Goal: Find specific page/section: Find specific page/section

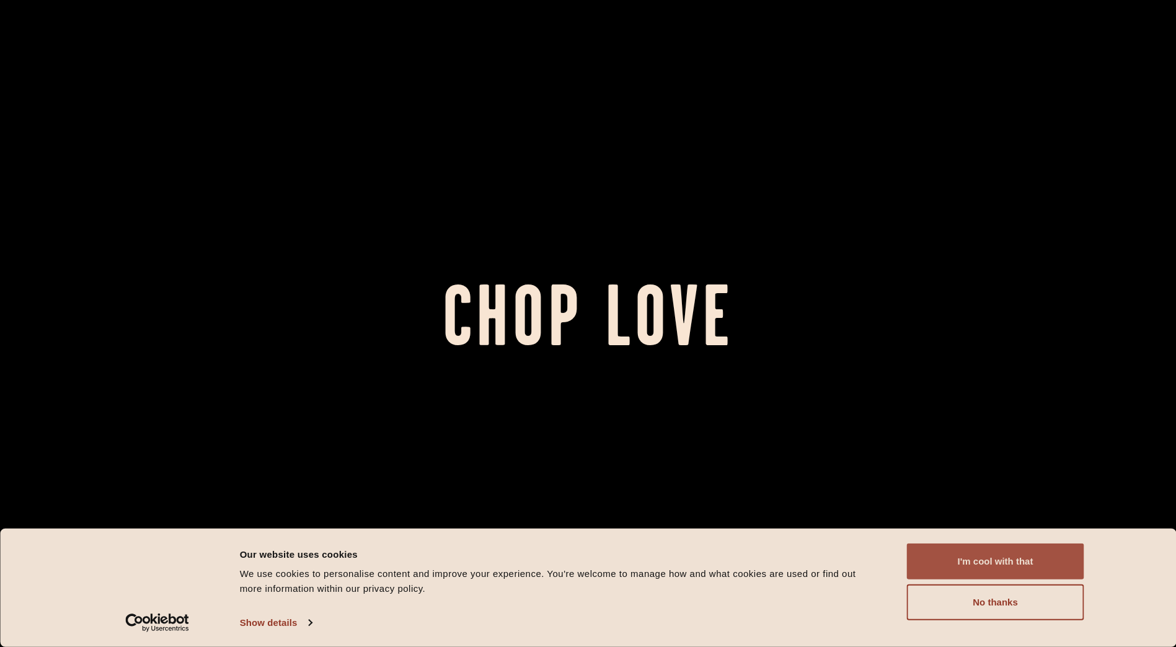
click at [1000, 562] on button "I'm cool with that" at bounding box center [995, 562] width 177 height 36
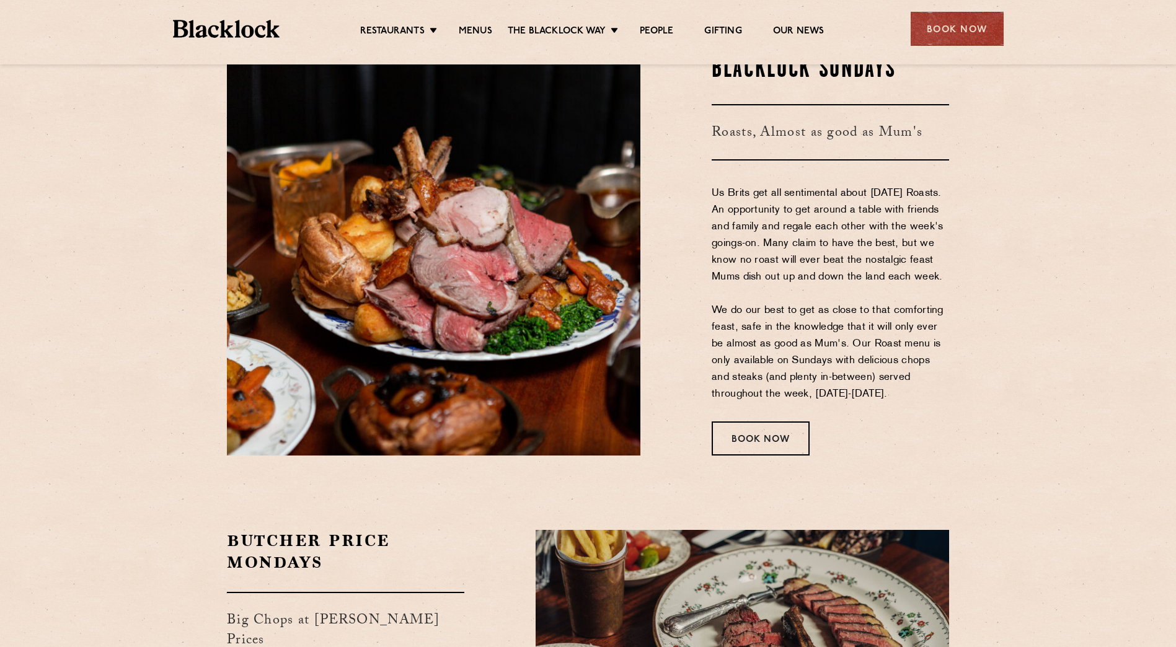
scroll to position [1736, 0]
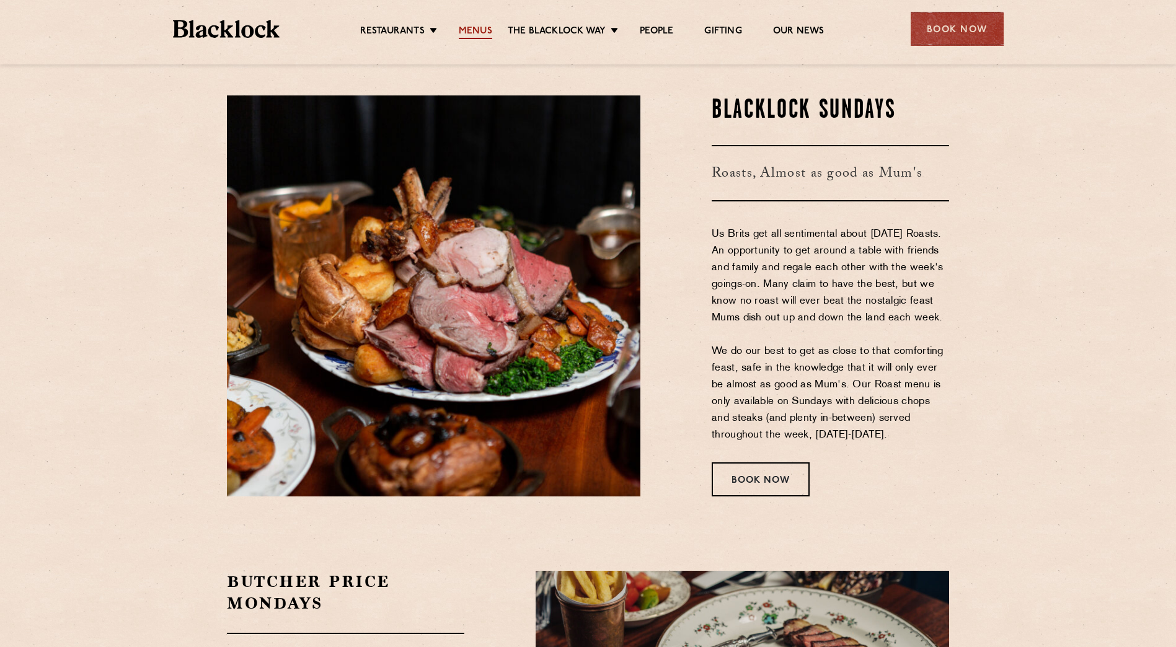
click at [481, 33] on link "Menus" at bounding box center [475, 32] width 33 height 14
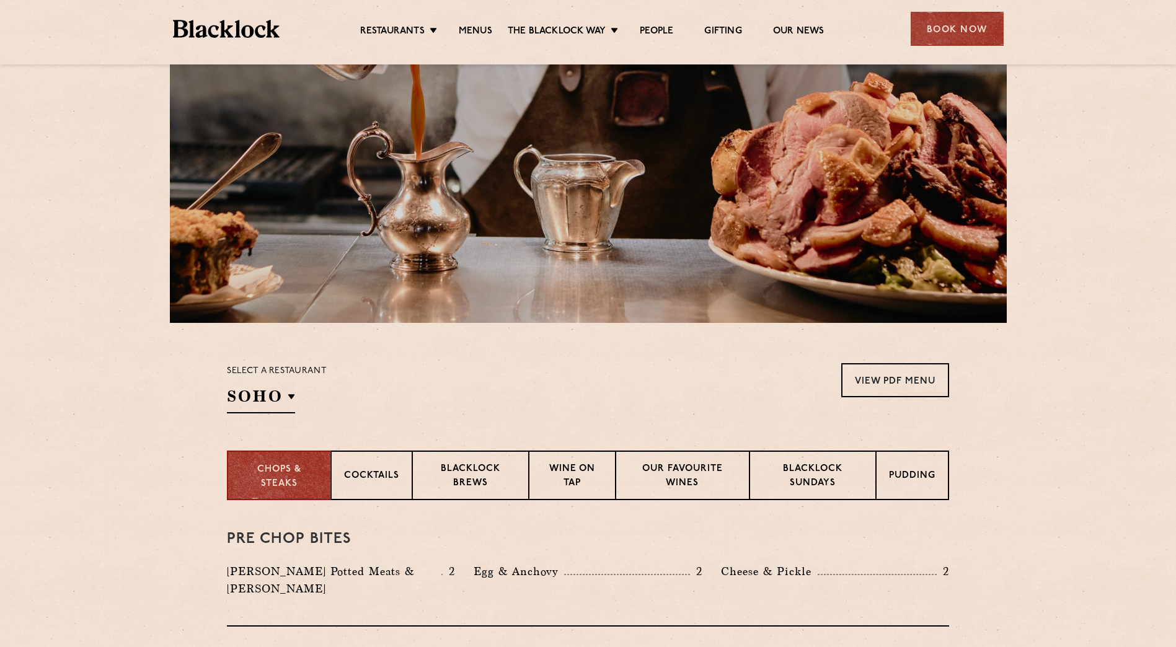
scroll to position [186, 0]
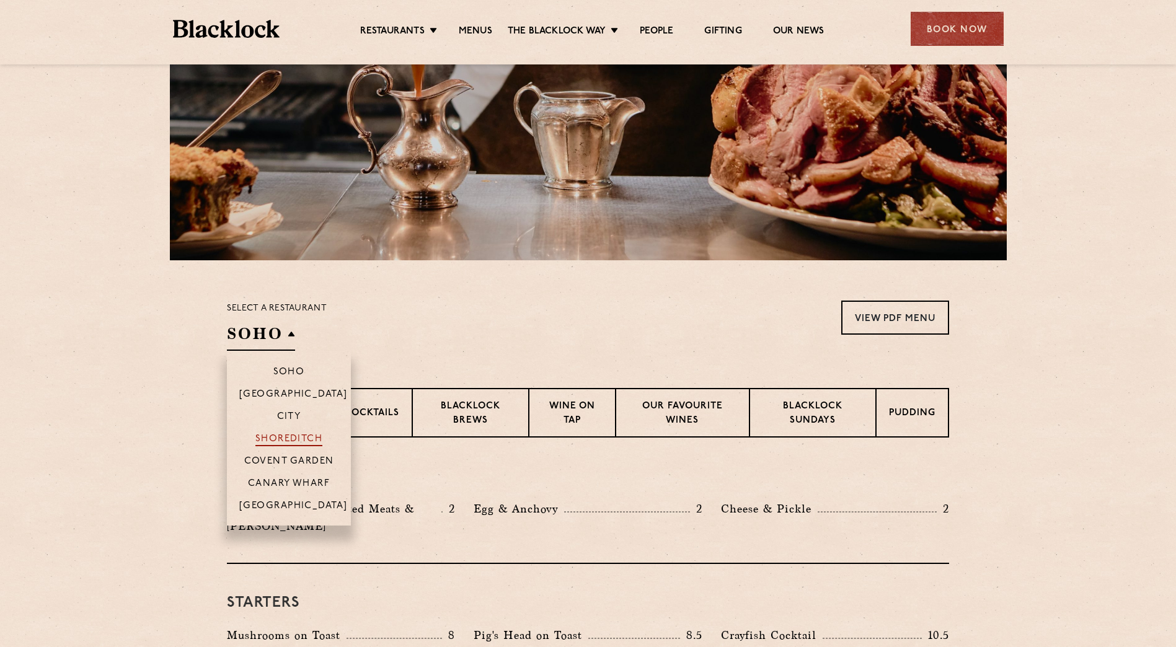
click at [313, 438] on p "Shoreditch" at bounding box center [289, 440] width 68 height 12
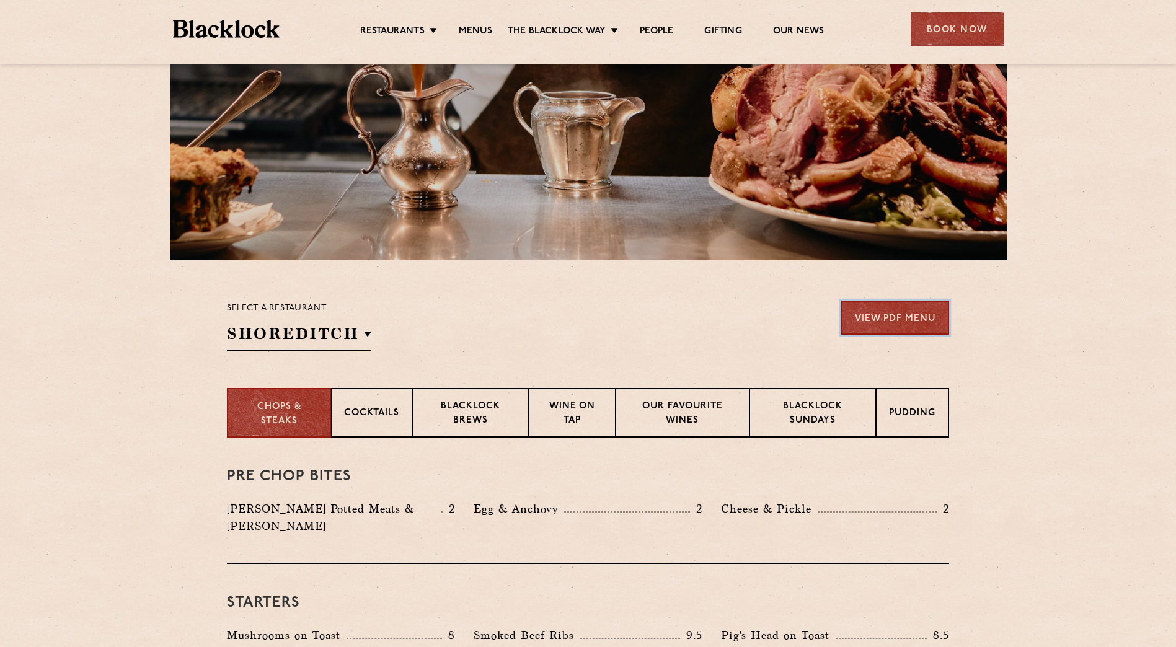
click at [918, 324] on link "View PDF Menu" at bounding box center [895, 318] width 108 height 34
